Goal: Find specific page/section: Find specific page/section

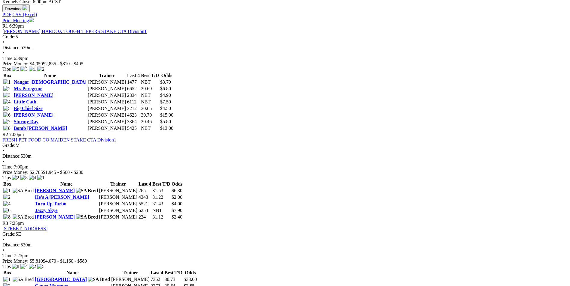
scroll to position [330, 0]
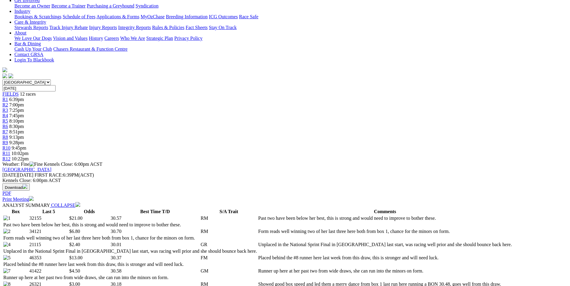
scroll to position [90, 0]
